Goal: Find contact information: Find contact information

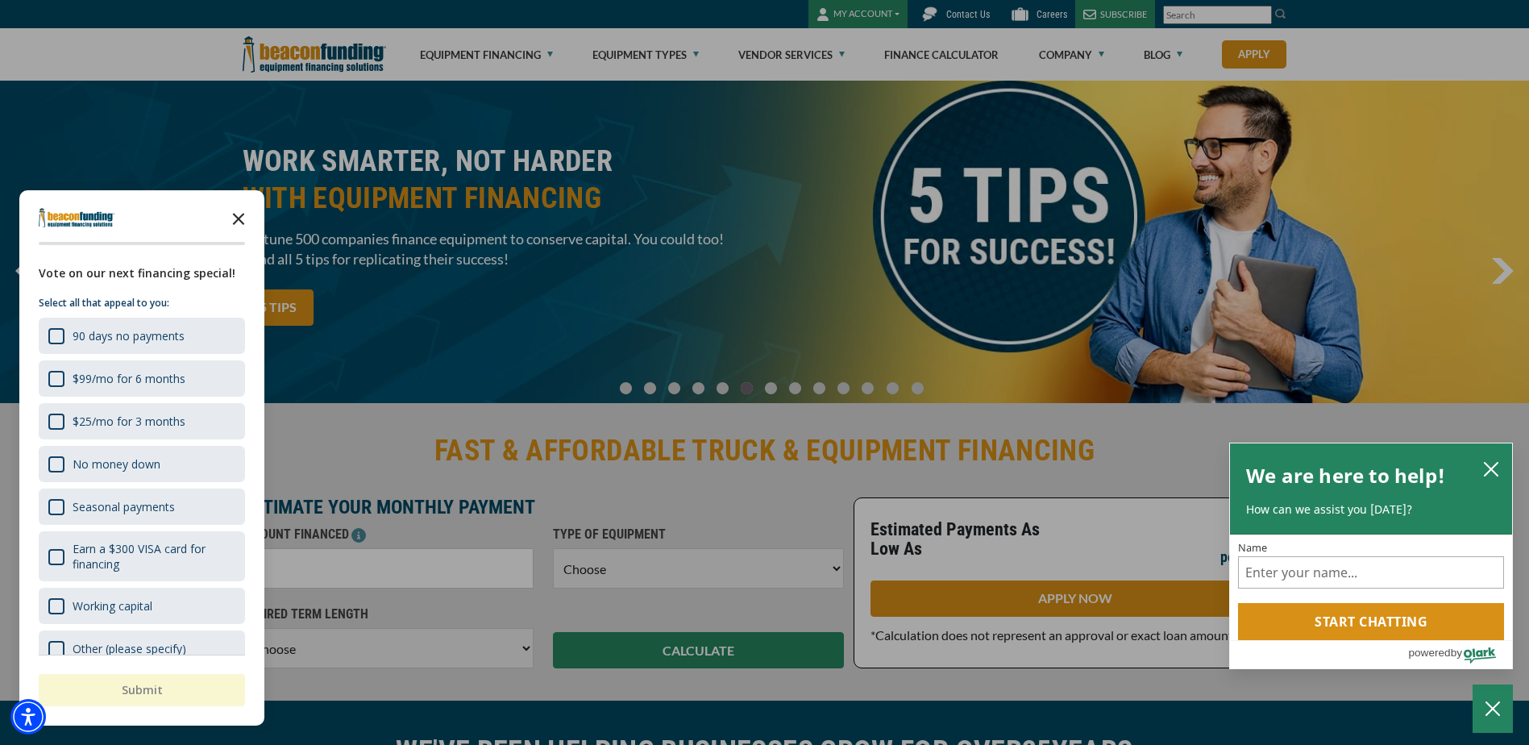
click at [239, 218] on polygon "Close the survey" at bounding box center [239, 219] width 12 height 12
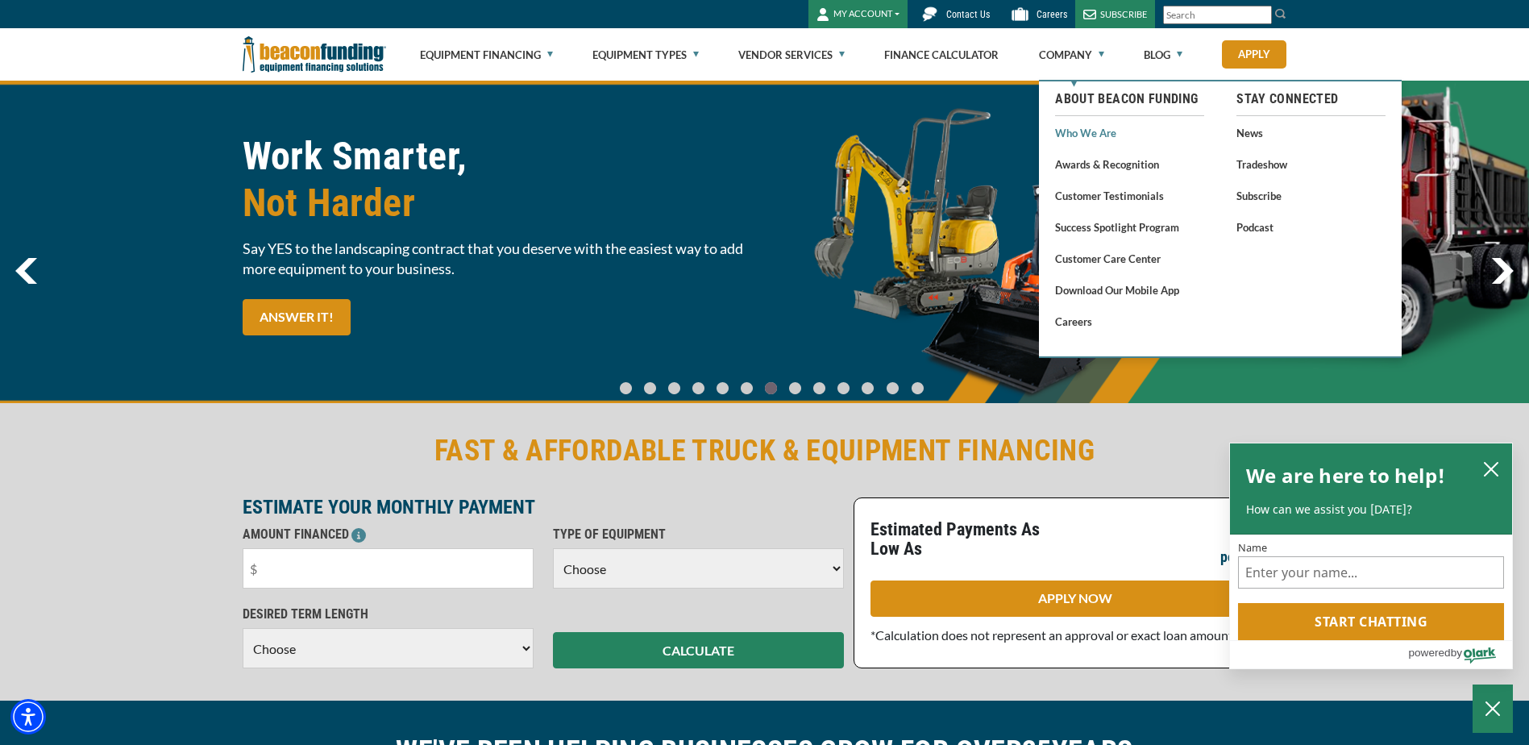
click at [1078, 130] on link "Who We Are" at bounding box center [1129, 133] width 149 height 20
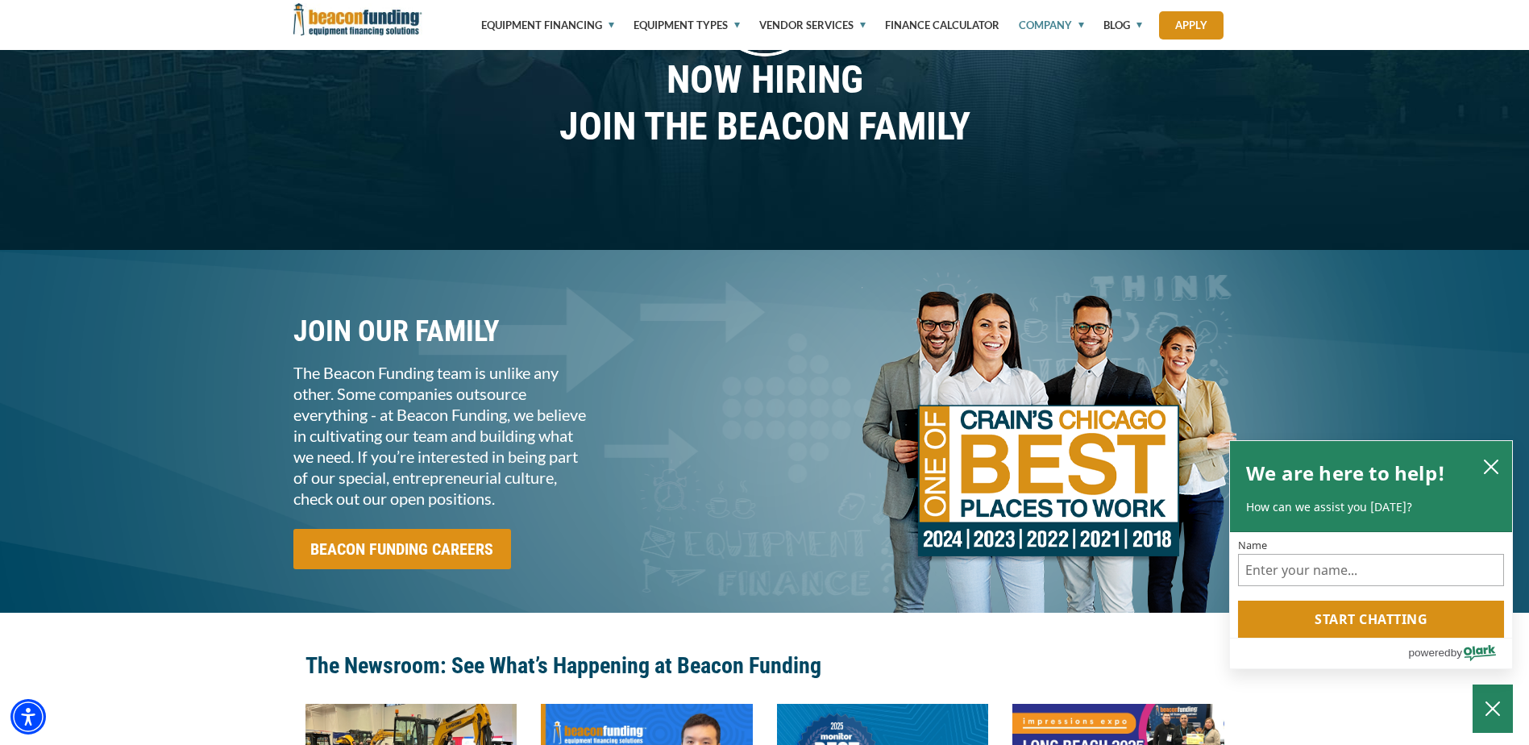
scroll to position [1532, 0]
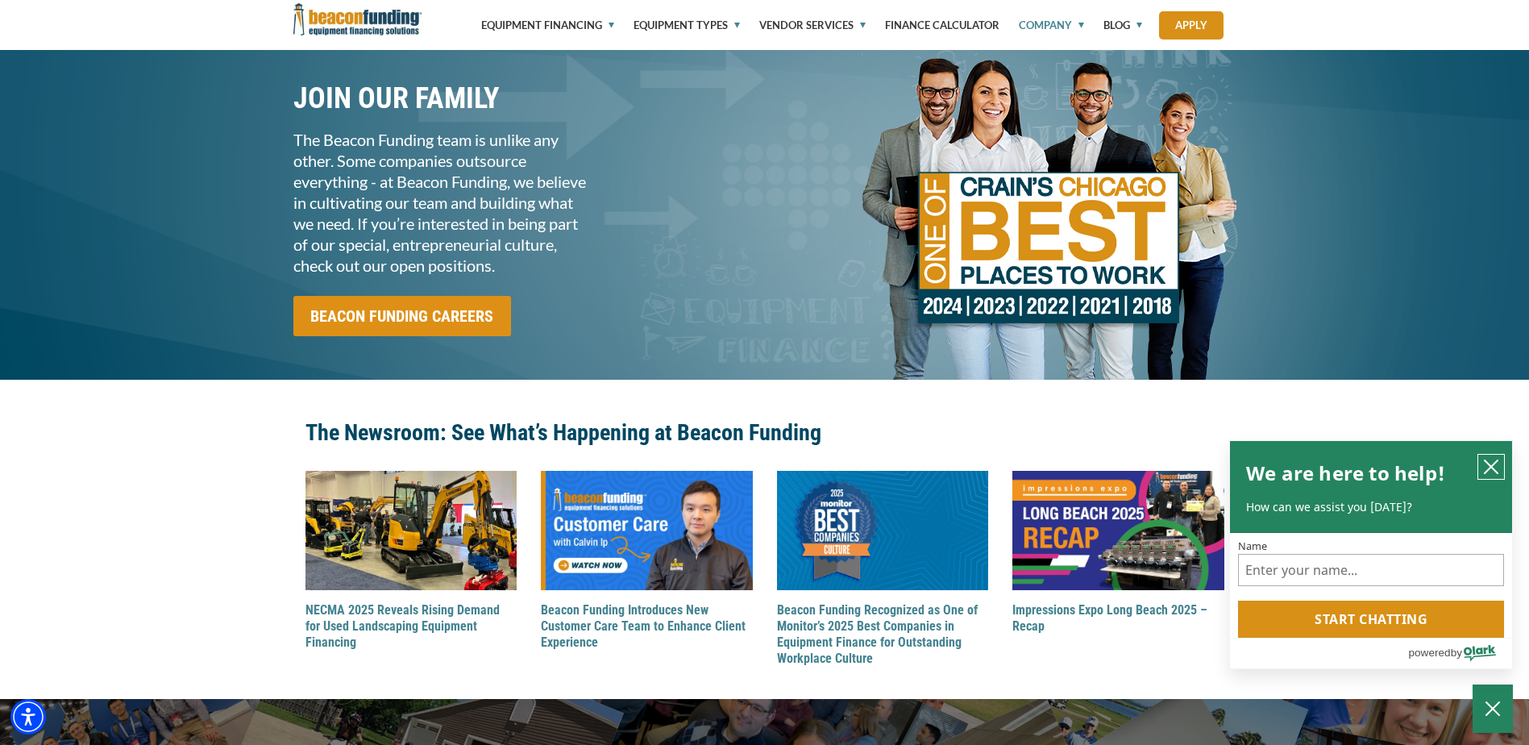
click at [1492, 468] on icon "close chatbox" at bounding box center [1491, 466] width 13 height 13
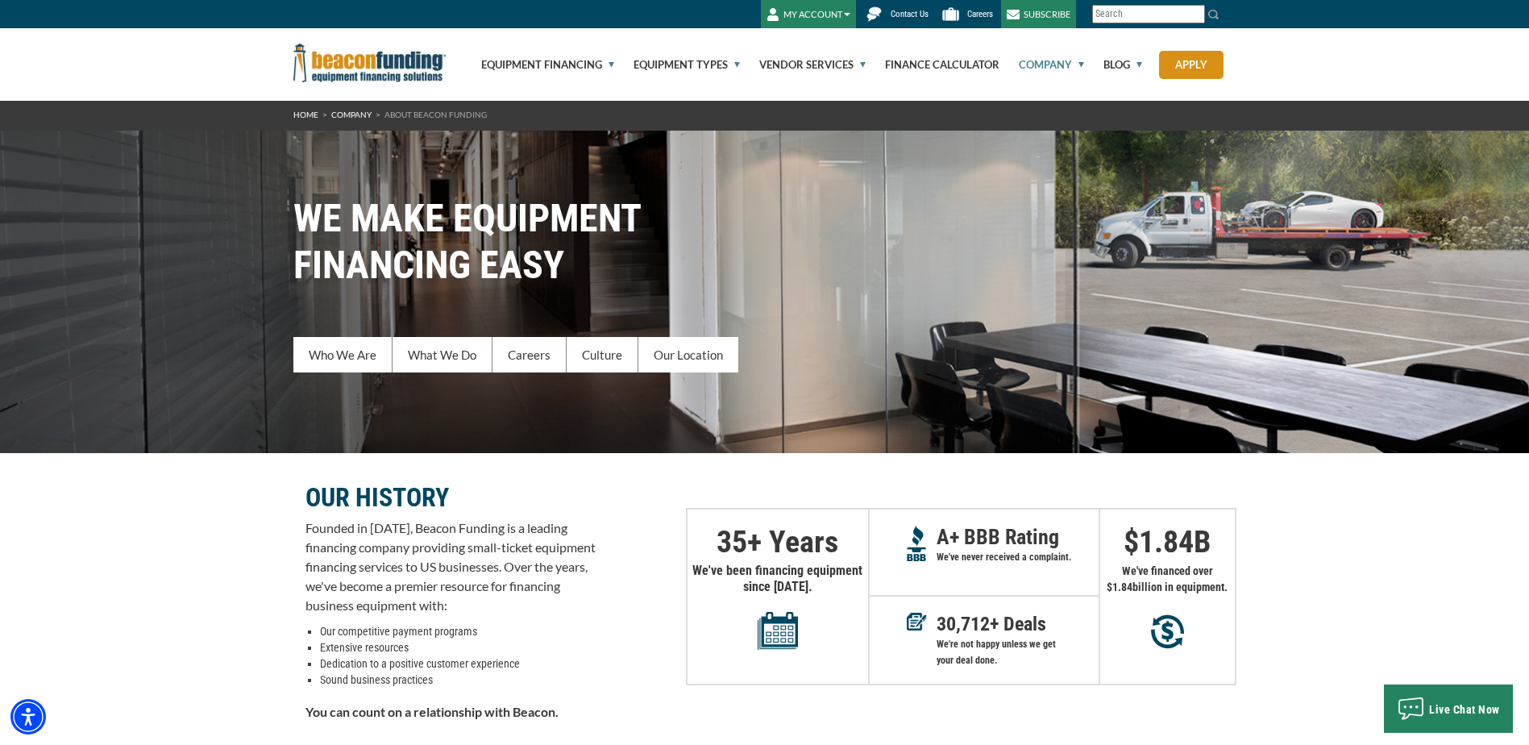
scroll to position [0, 0]
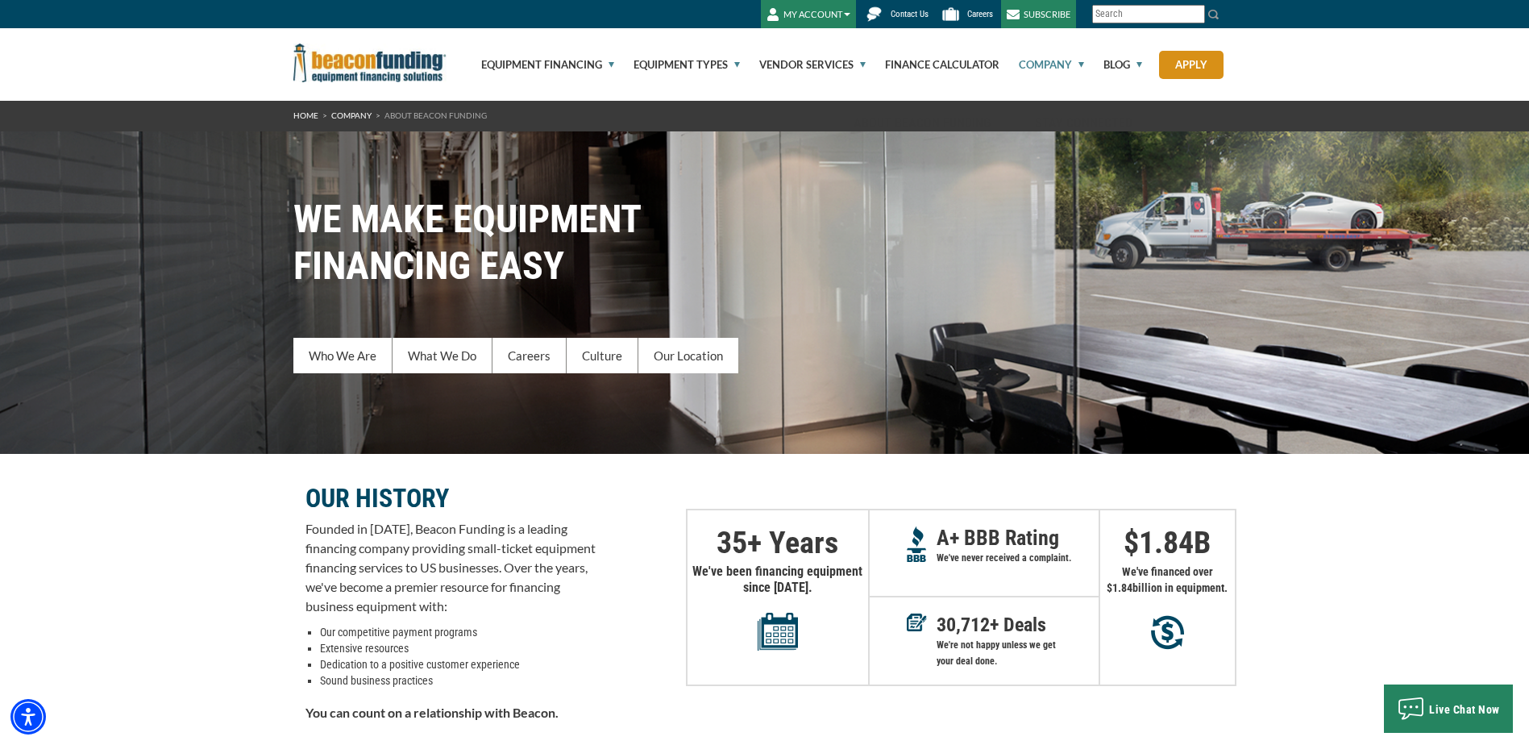
click at [882, 12] on img at bounding box center [874, 14] width 28 height 28
